Goal: Task Accomplishment & Management: Manage account settings

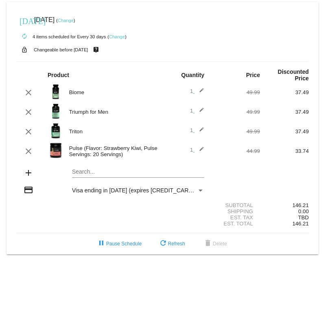
click at [125, 175] on mat-card "[DATE] [DATE] ( Change ) autorenew 4 items scheduled for Every 30 days ( Change…" at bounding box center [163, 128] width 312 height 252
type input "v"
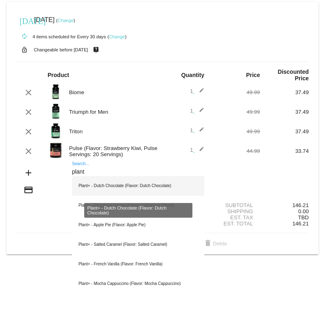
type input "plant"
click at [130, 190] on div "Plant+ - Dutch Chocolate (Flavor: Dutch Chocolate)" at bounding box center [138, 186] width 132 height 20
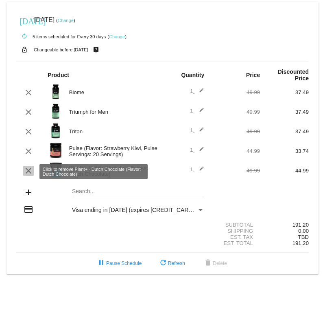
click at [26, 173] on mat-icon "clear" at bounding box center [29, 171] width 10 height 10
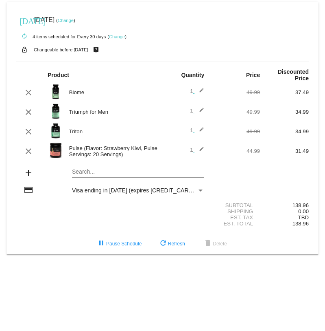
click at [81, 174] on mat-card "[DATE] [DATE] ( Change ) autorenew 4 items scheduled for Every 30 days ( Change…" at bounding box center [163, 128] width 312 height 252
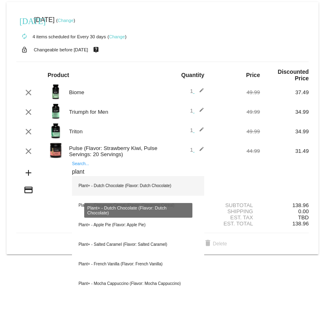
type input "plant"
click at [135, 187] on div "Plant+ - Dutch Chocolate (Flavor: Dutch Chocolate)" at bounding box center [138, 186] width 132 height 20
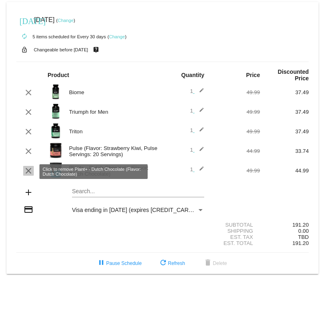
click at [27, 171] on mat-icon "clear" at bounding box center [29, 171] width 10 height 10
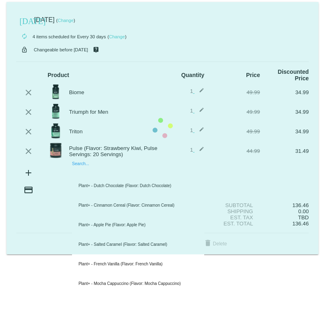
click at [86, 174] on mat-card "[DATE] [DATE] ( Change ) autorenew 4 items scheduled for Every 30 days ( Change…" at bounding box center [163, 128] width 312 height 252
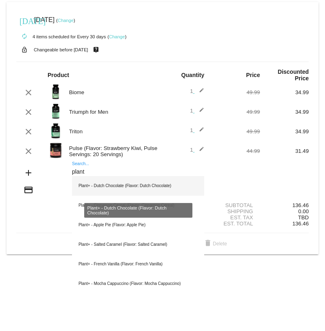
type input "plant"
click at [101, 189] on div "Plant+ - Dutch Chocolate (Flavor: Dutch Chocolate)" at bounding box center [138, 186] width 132 height 20
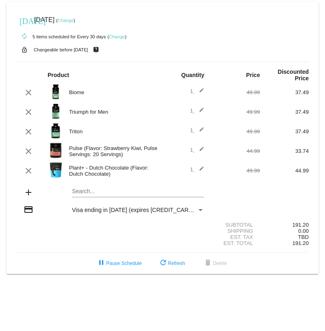
click at [146, 28] on div "autorenew 5 items scheduled for Every 30 days ( Change )" at bounding box center [162, 36] width 293 height 16
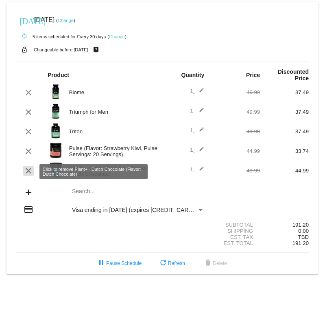
click at [27, 171] on mat-icon "clear" at bounding box center [29, 171] width 10 height 10
